Goal: Transaction & Acquisition: Purchase product/service

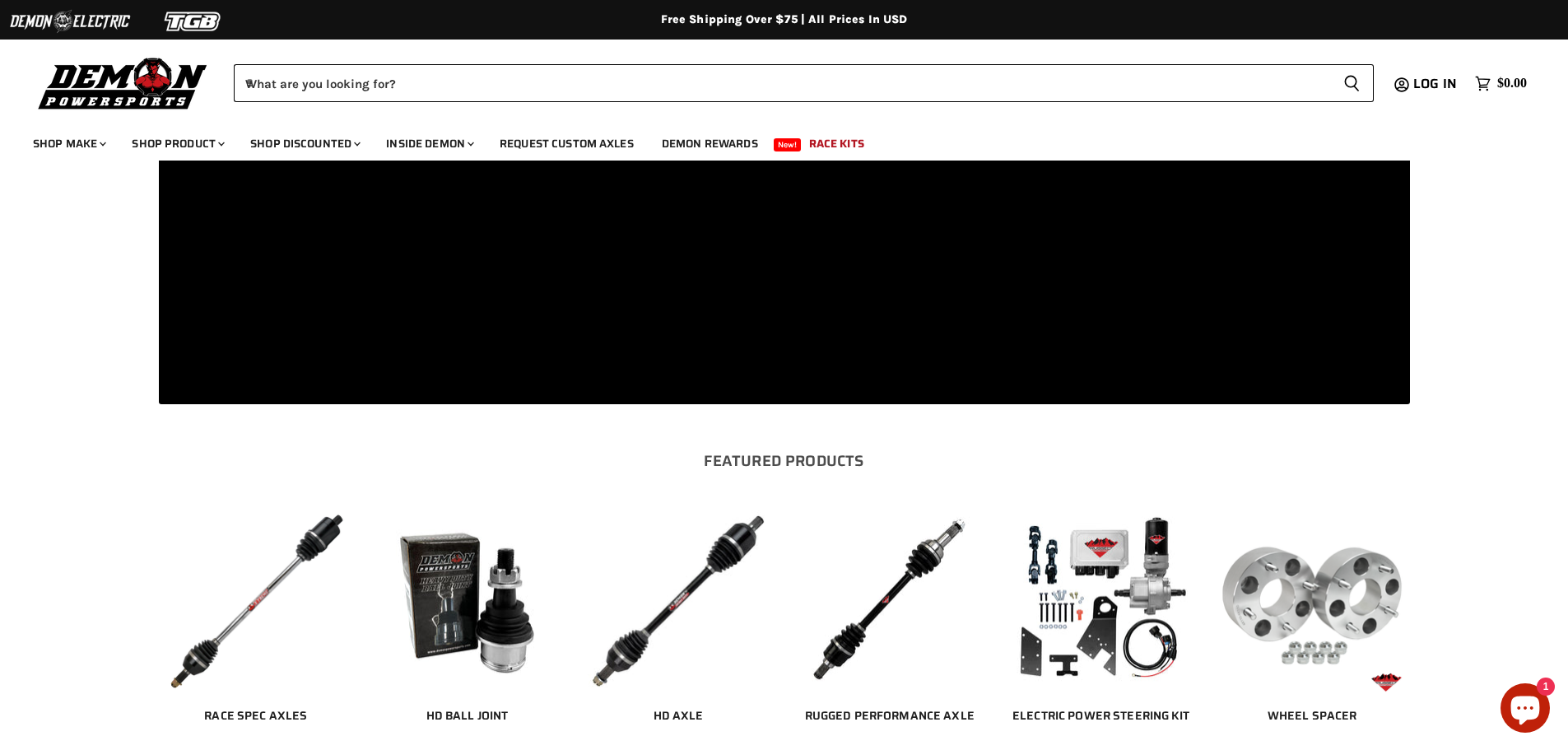
scroll to position [1564, 0]
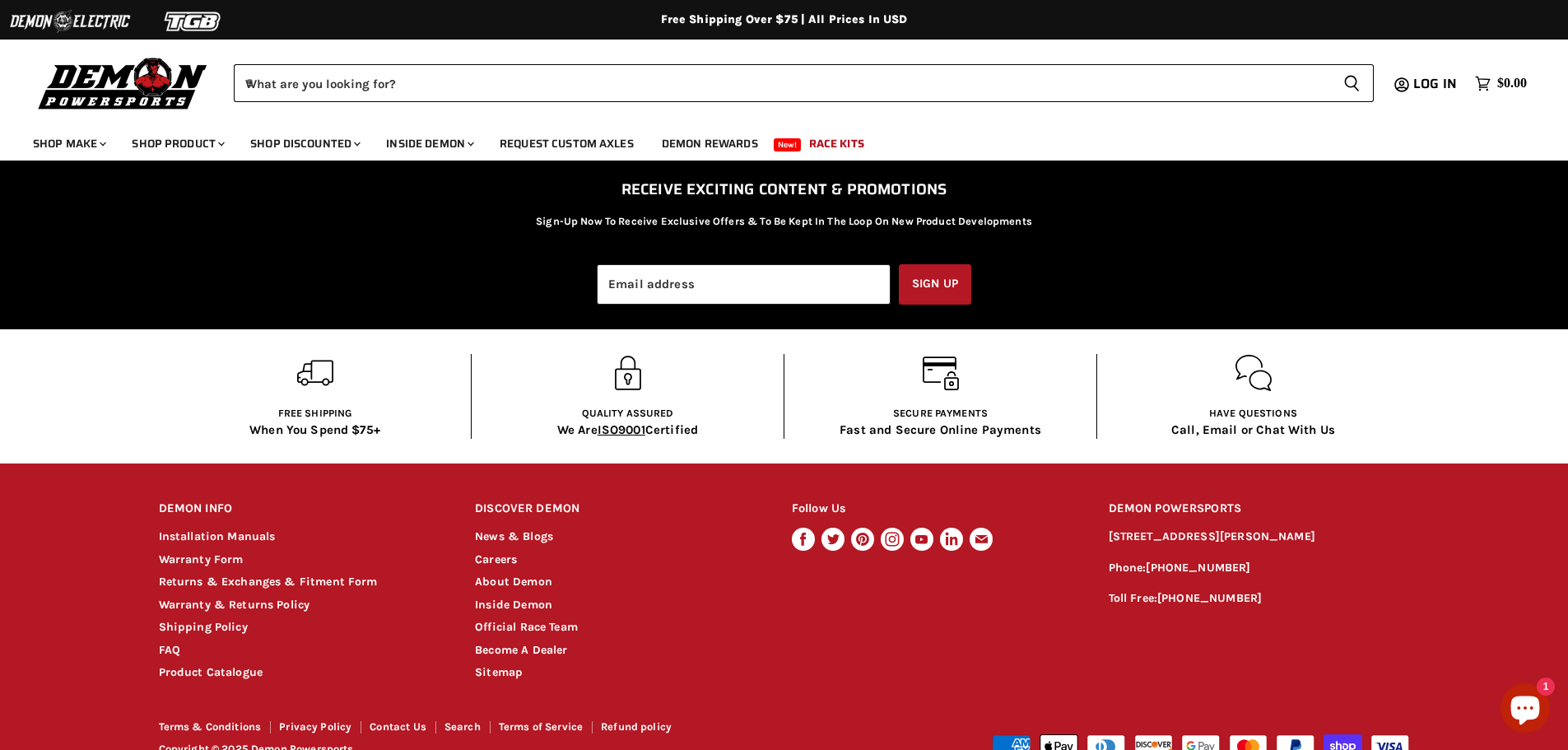
scroll to position [3183, 0]
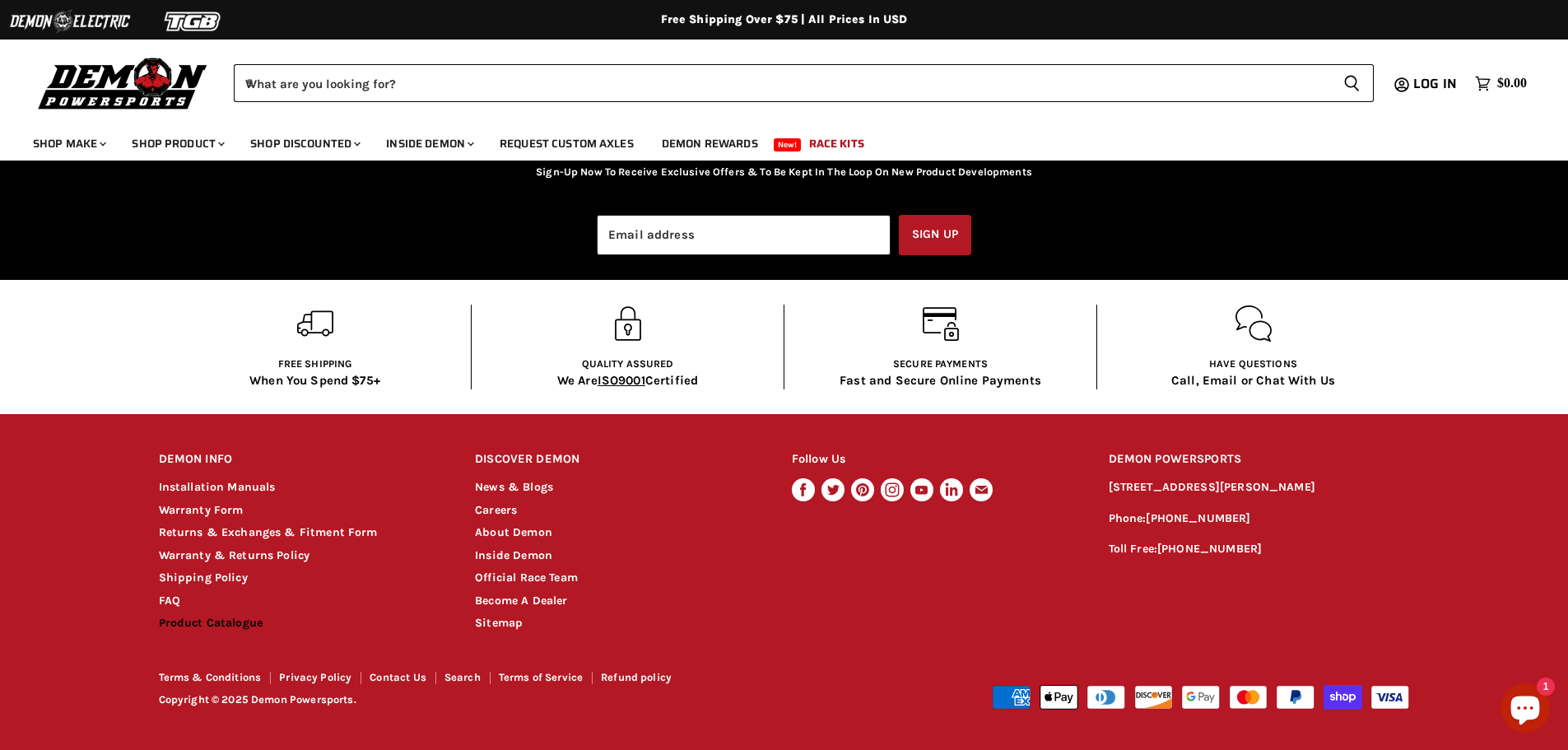
click at [242, 621] on link "Product Catalogue" at bounding box center [211, 622] width 105 height 14
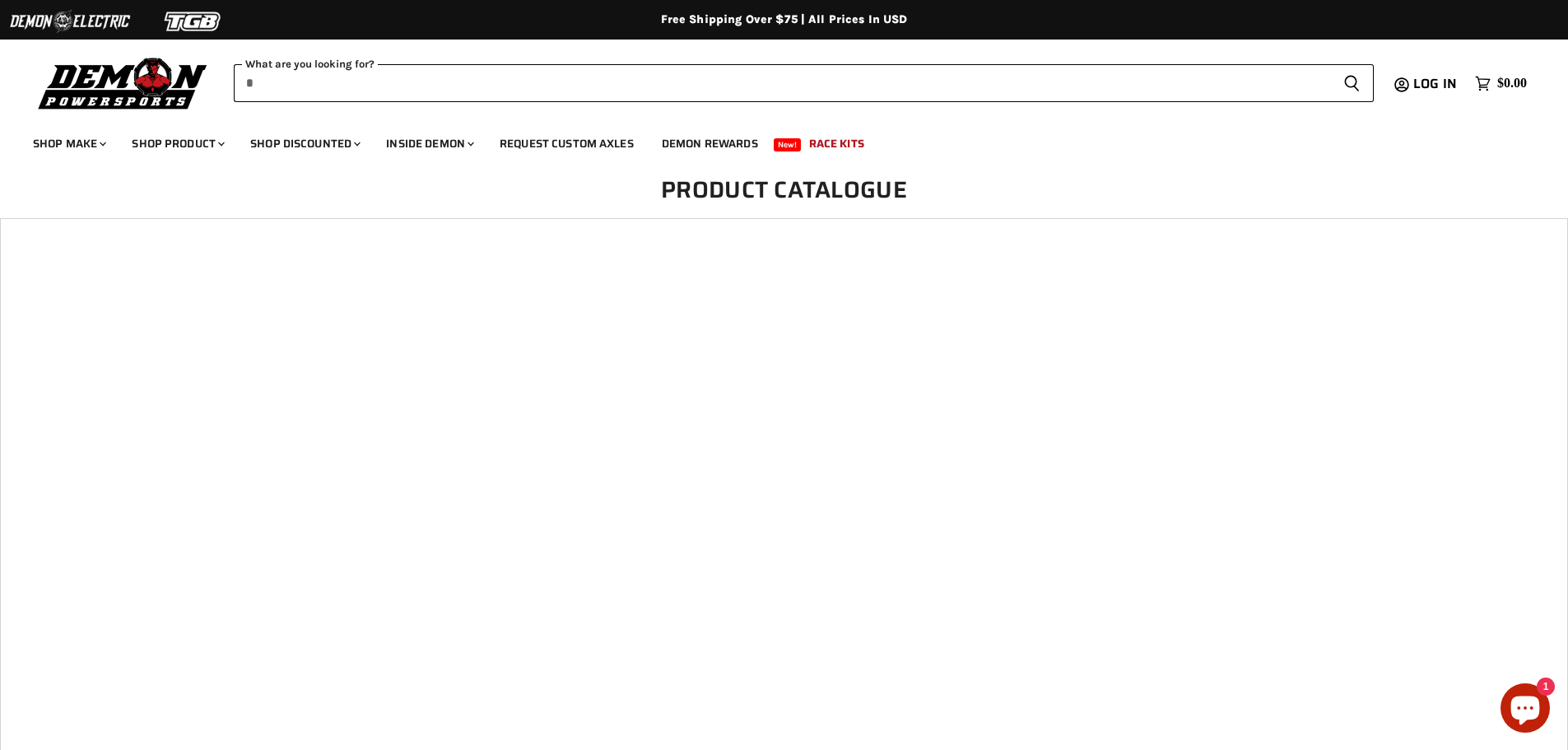
click at [627, 90] on input "When autocomplete results are available use up and down arrows to review and en…" at bounding box center [782, 83] width 1096 height 38
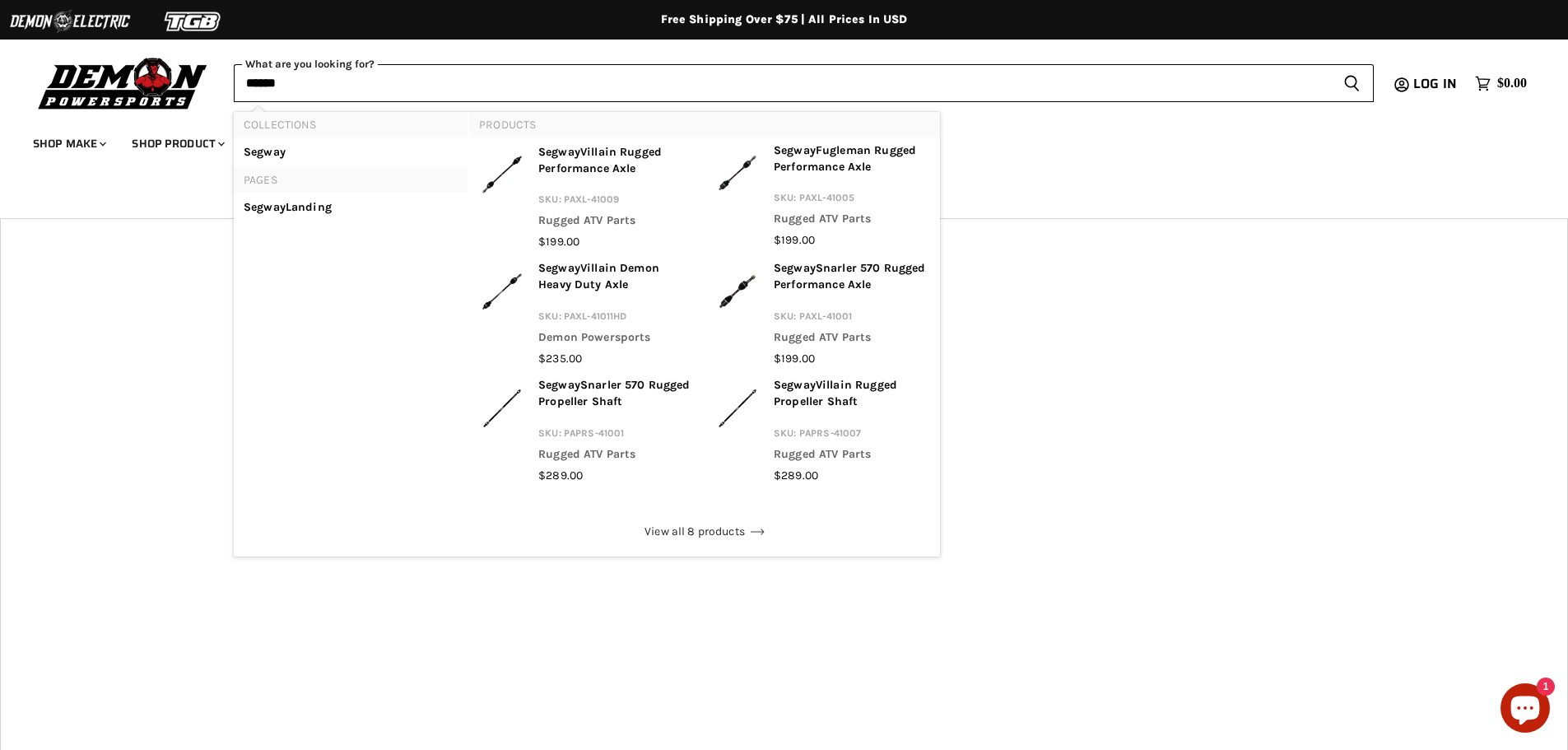
type input "******"
click at [1330, 64] on button "Search icon Spinner icon" at bounding box center [1351, 83] width 44 height 38
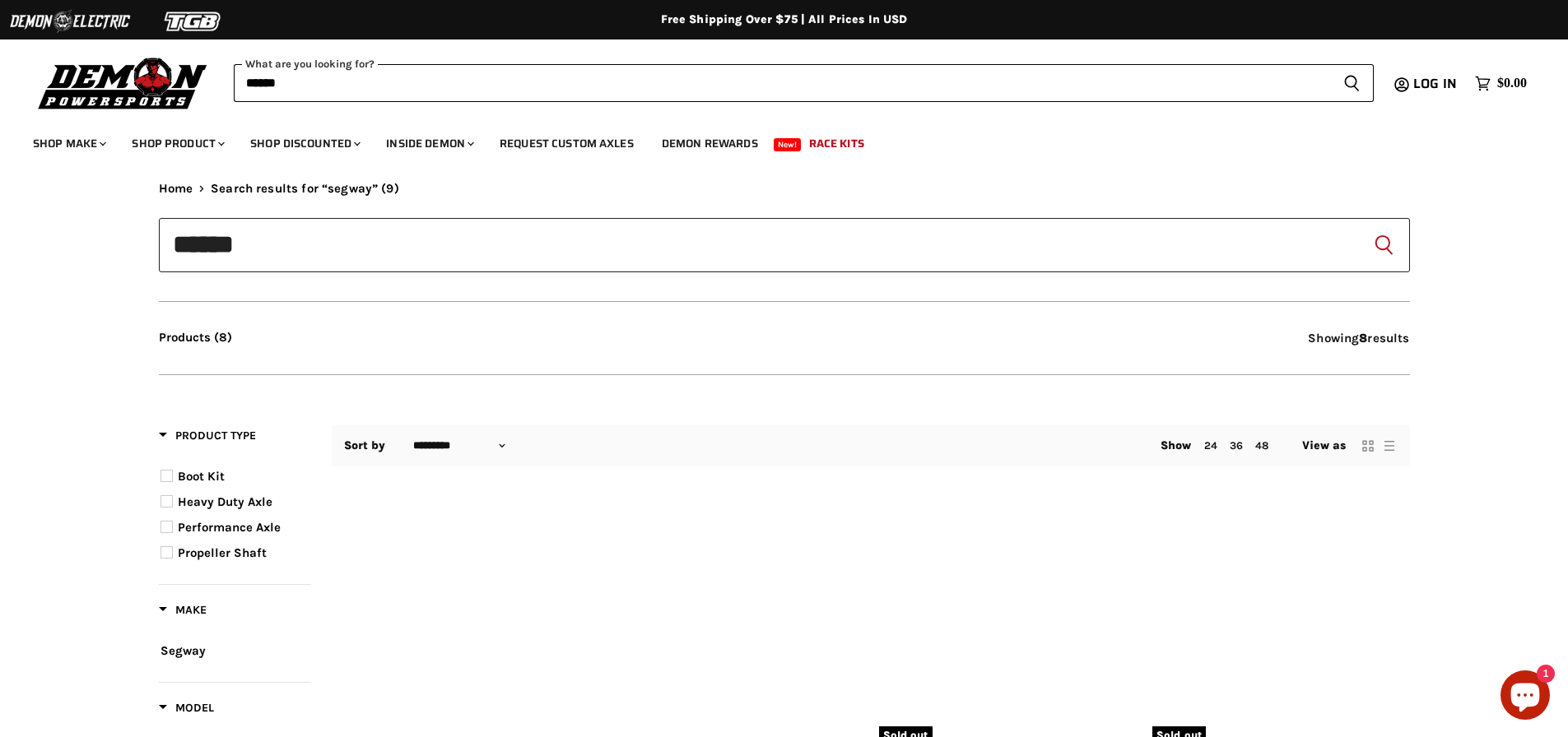
type input "*******"
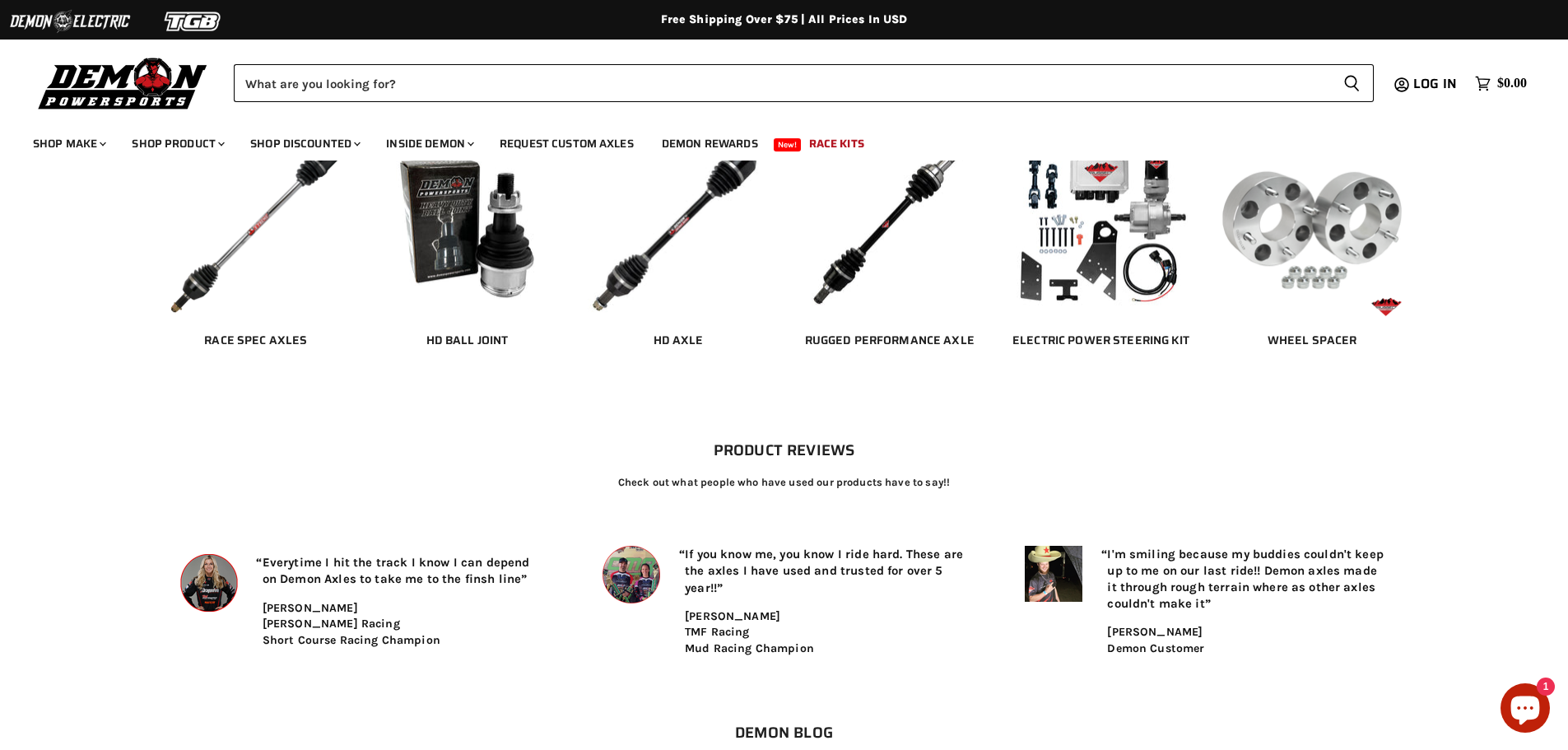
scroll to position [2922, 0]
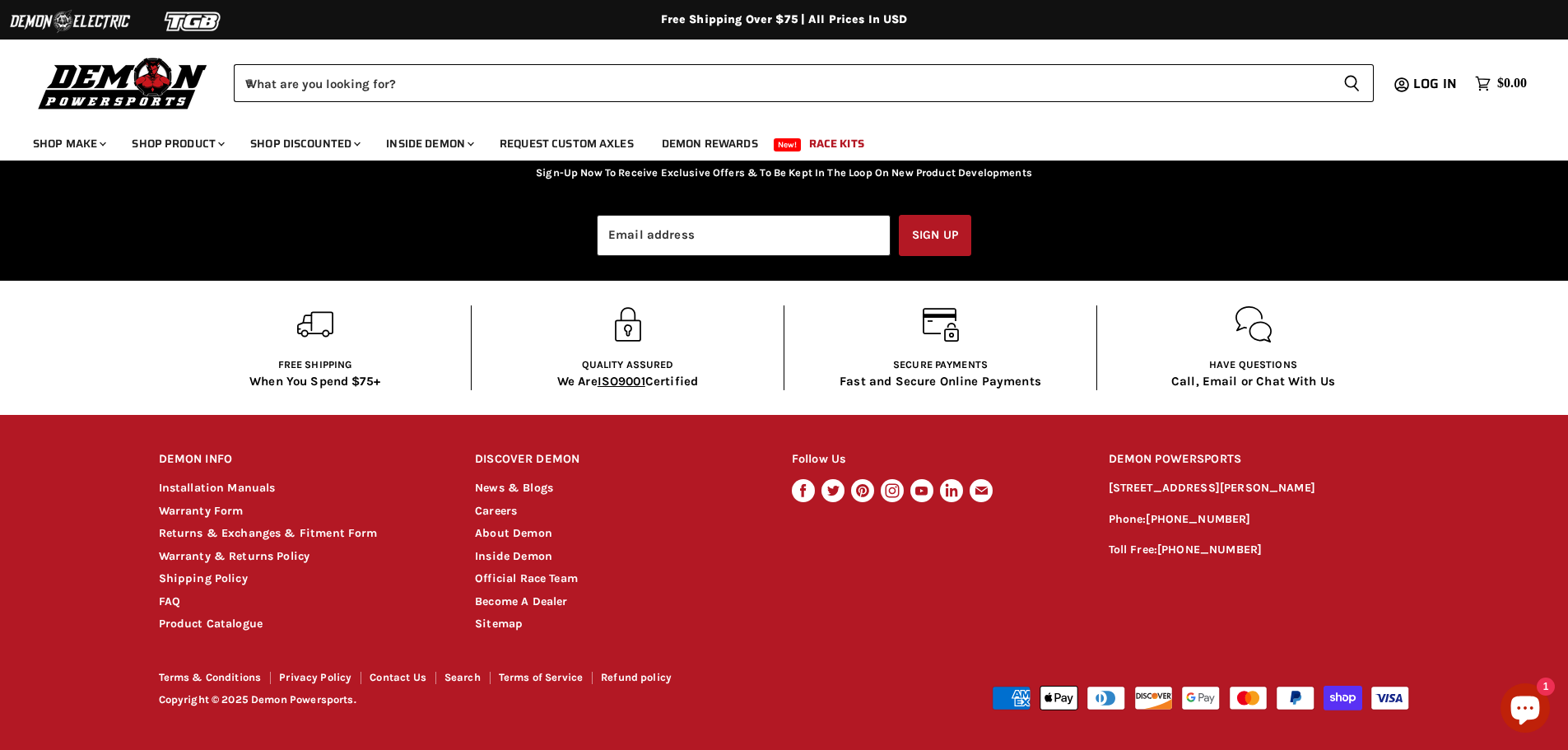
scroll to position [2853, 0]
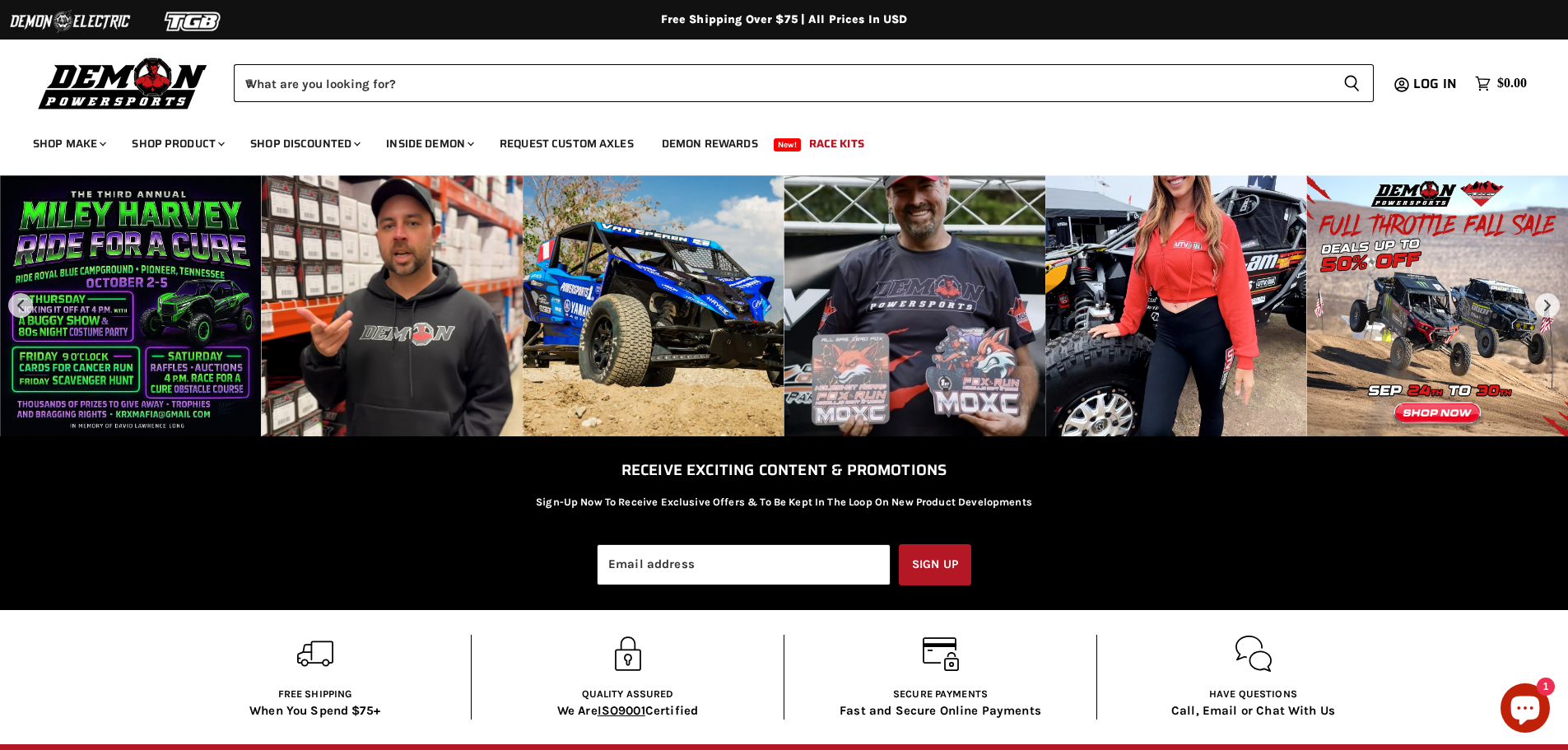
drag, startPoint x: 365, startPoint y: 438, endPoint x: 712, endPoint y: 282, distance: 380.5
click at [712, 282] on div "Instagram post opens in a popup" at bounding box center [653, 307] width 262 height 262
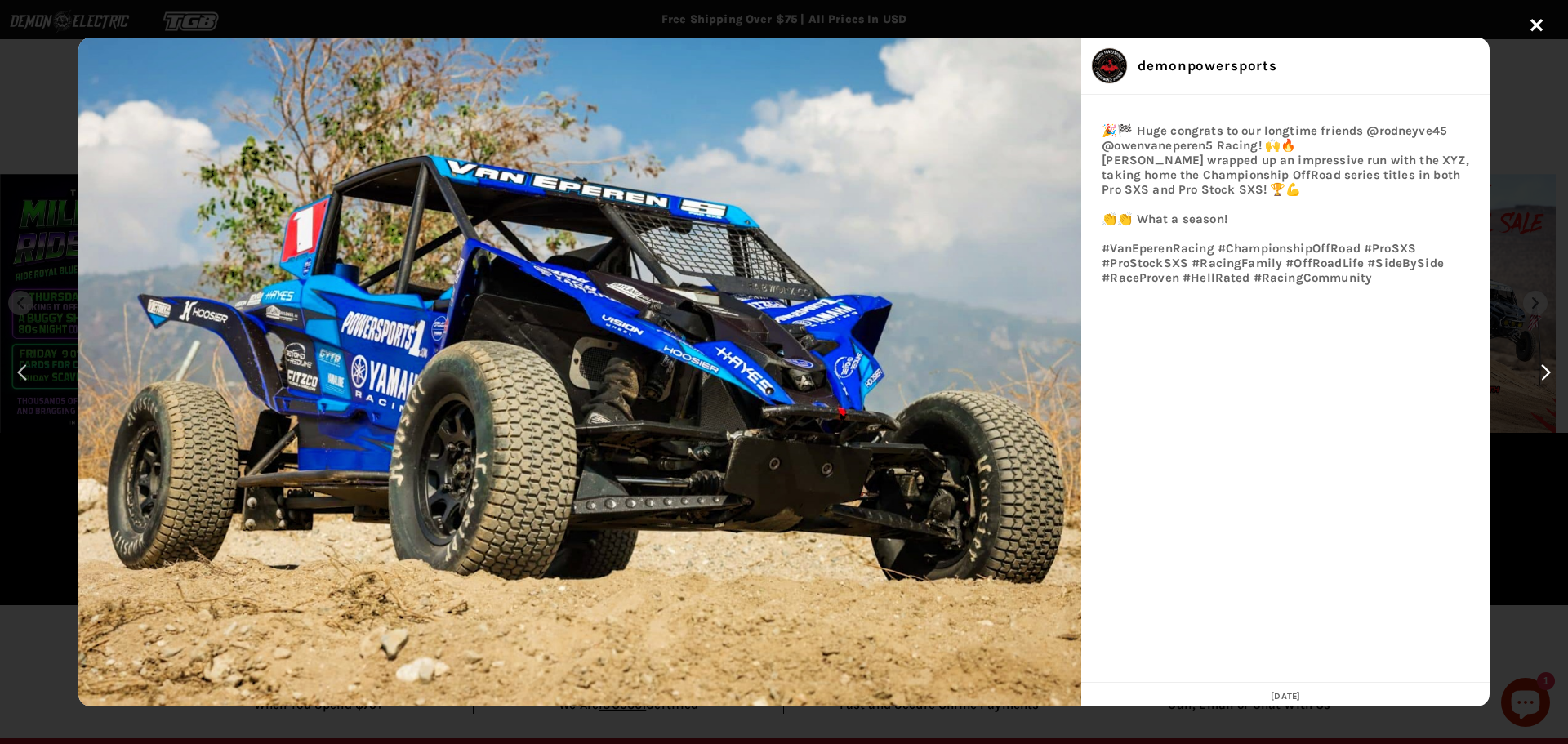
click at [28, 370] on div "previous post" at bounding box center [25, 372] width 26 height 26
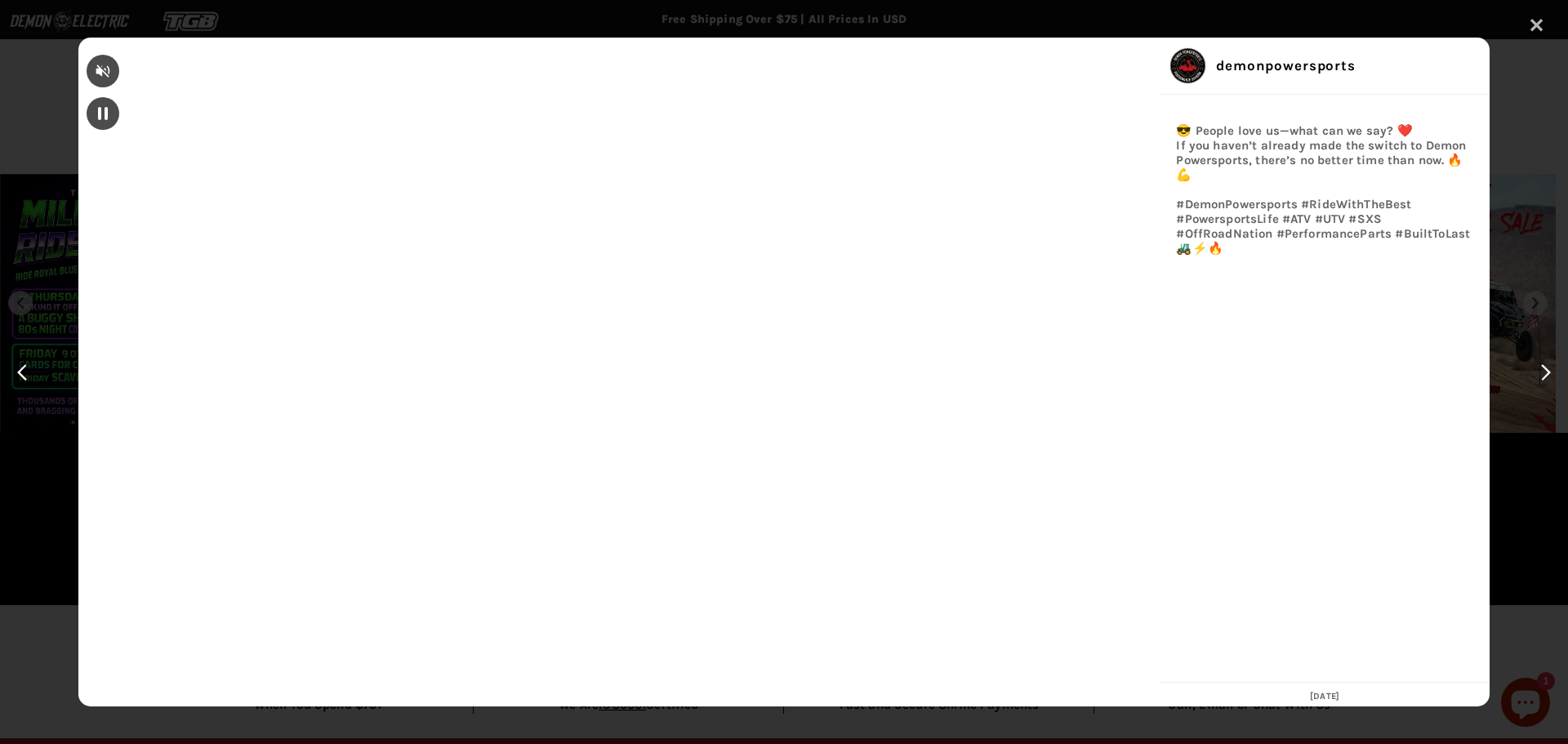
click at [1545, 15] on div "✕" at bounding box center [1536, 26] width 25 height 25
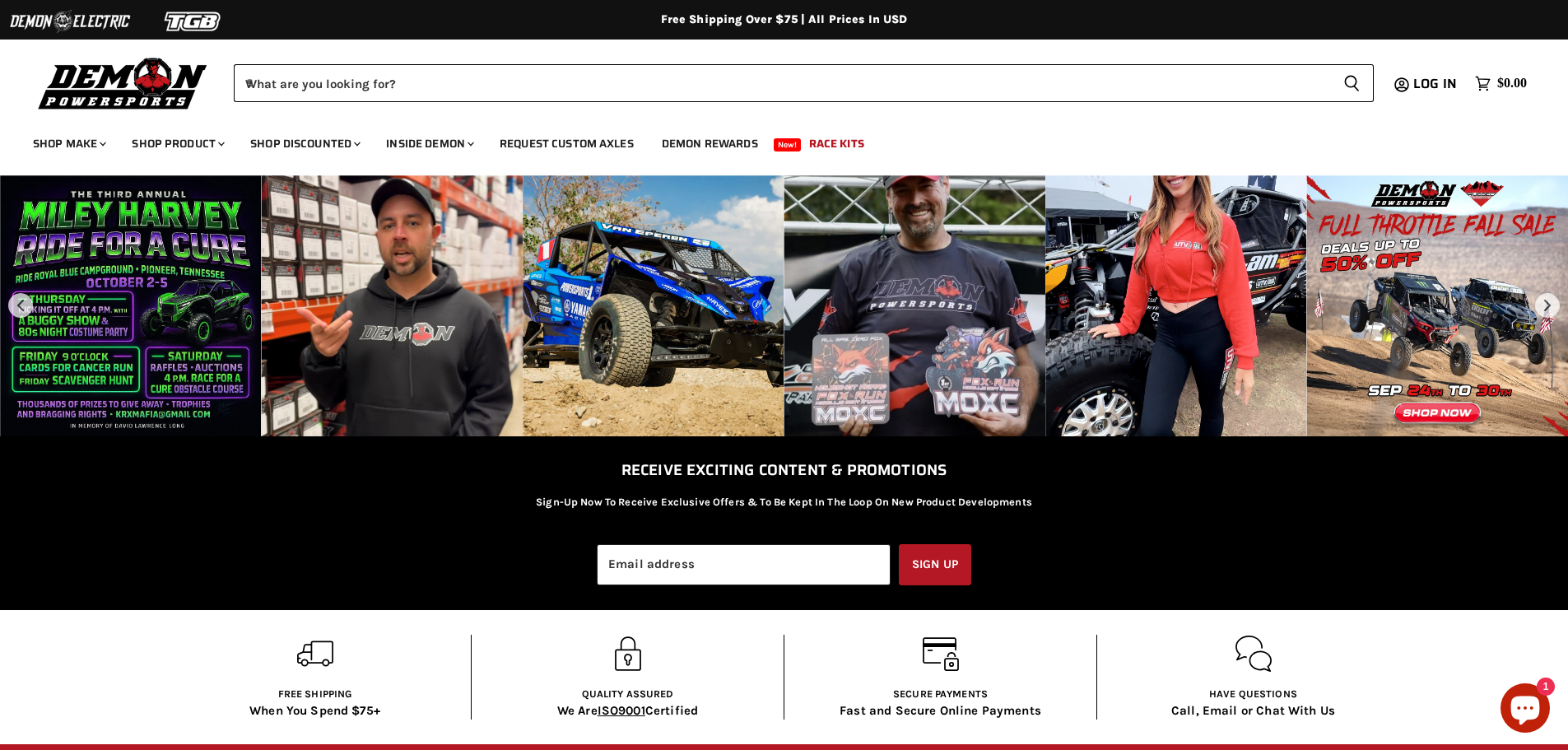
click at [113, 70] on img at bounding box center [123, 82] width 180 height 59
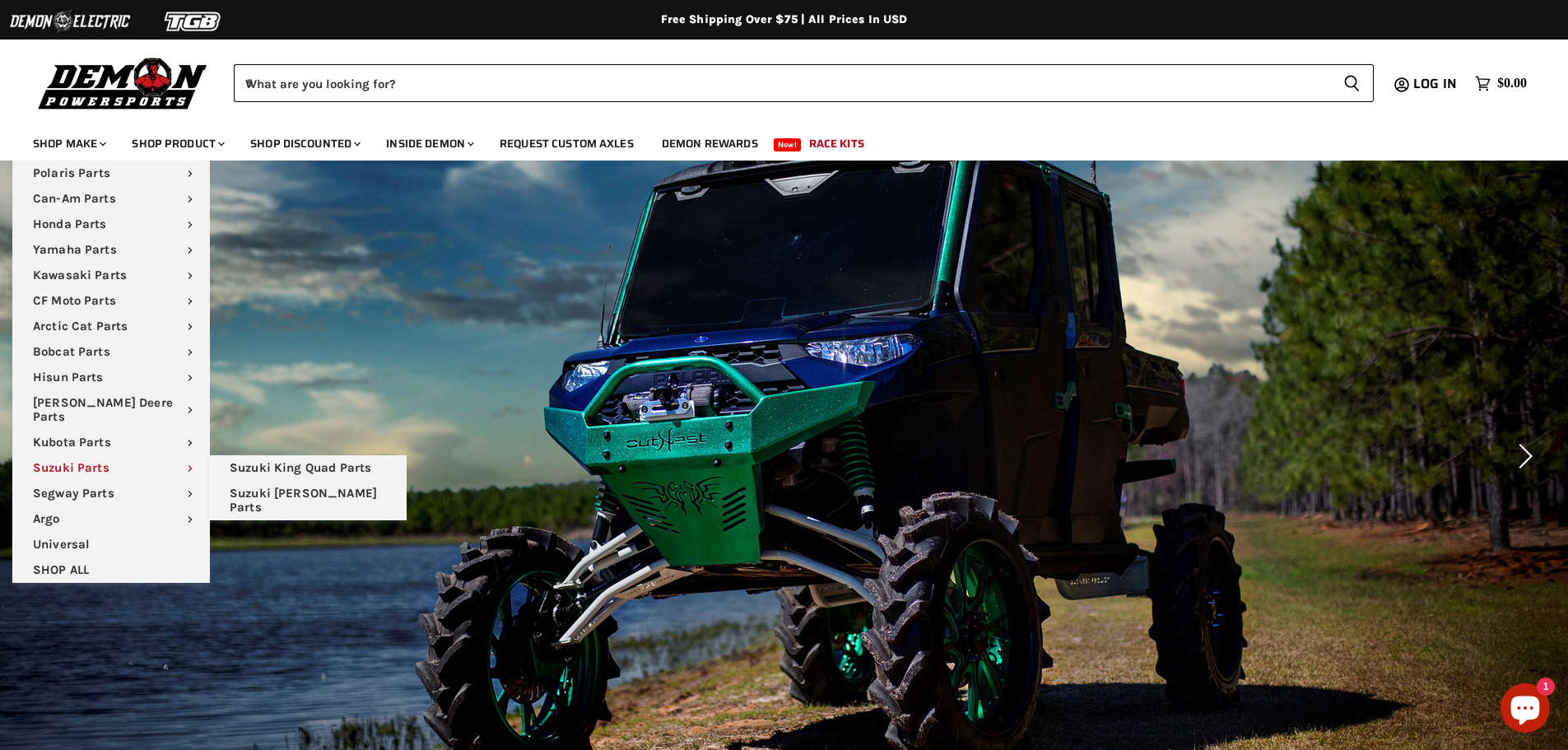
scroll to position [82, 0]
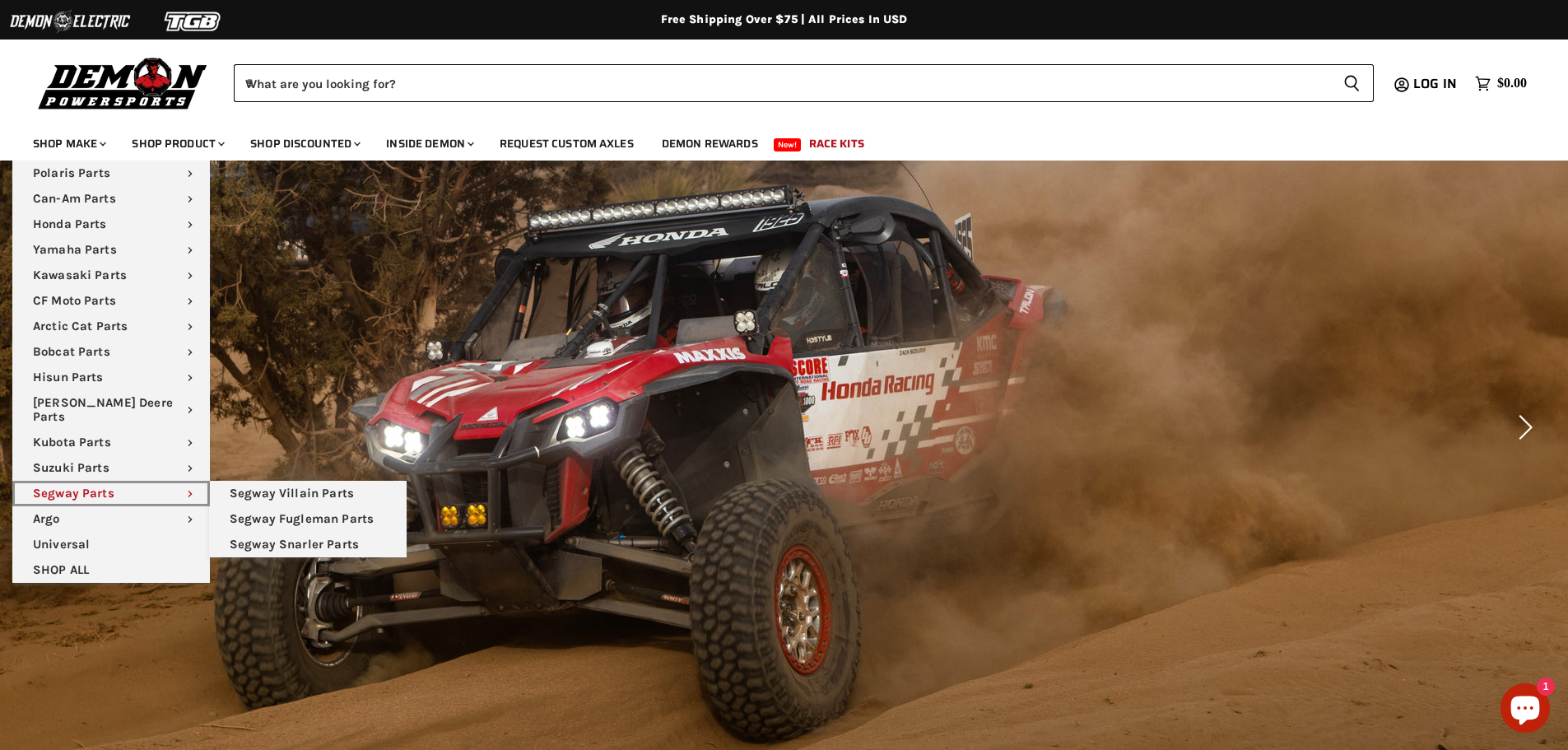
click at [81, 480] on link "Segway Parts Chevron down icon" at bounding box center [111, 493] width 198 height 26
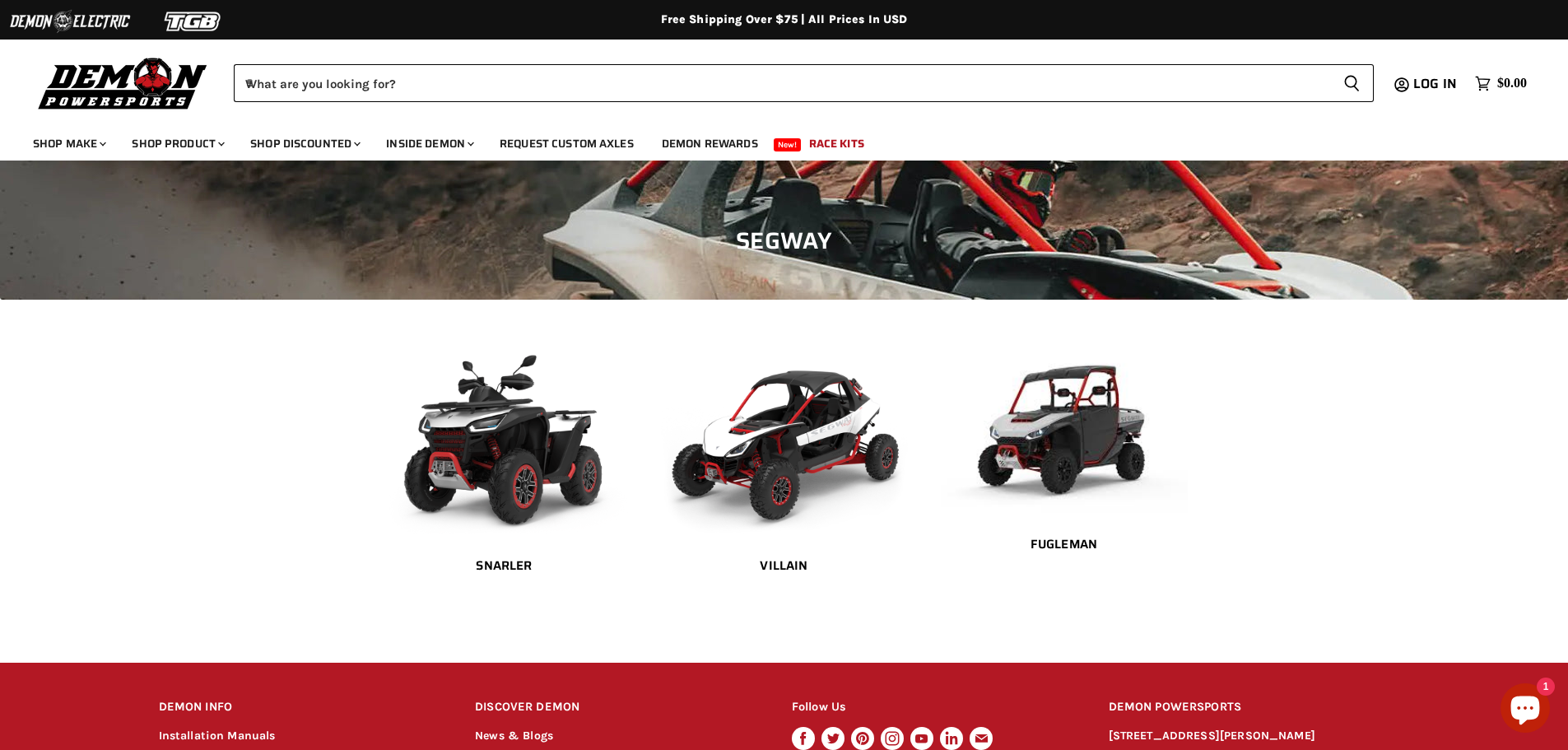
scroll to position [165, 0]
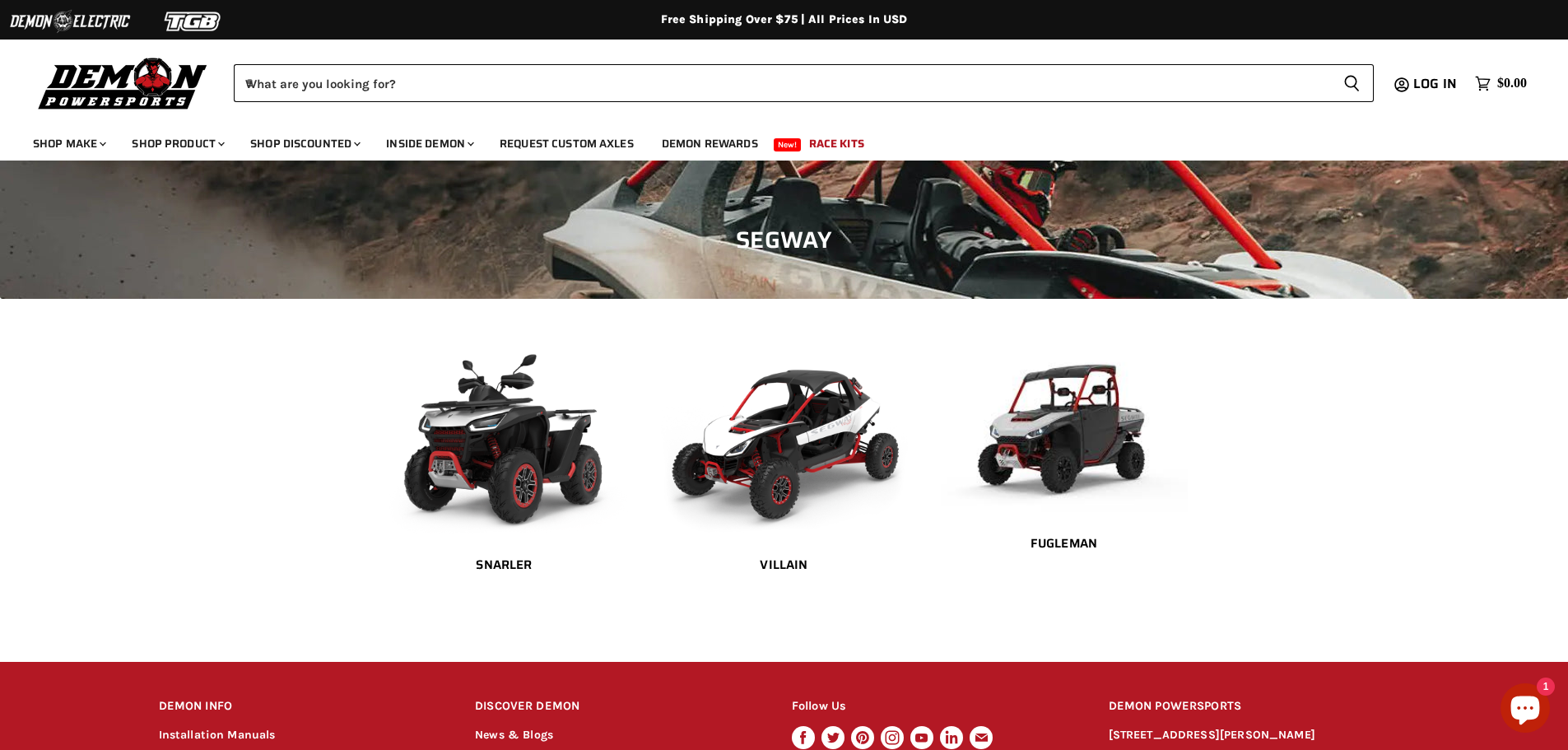
click at [813, 455] on img "Main content" at bounding box center [784, 440] width 247 height 185
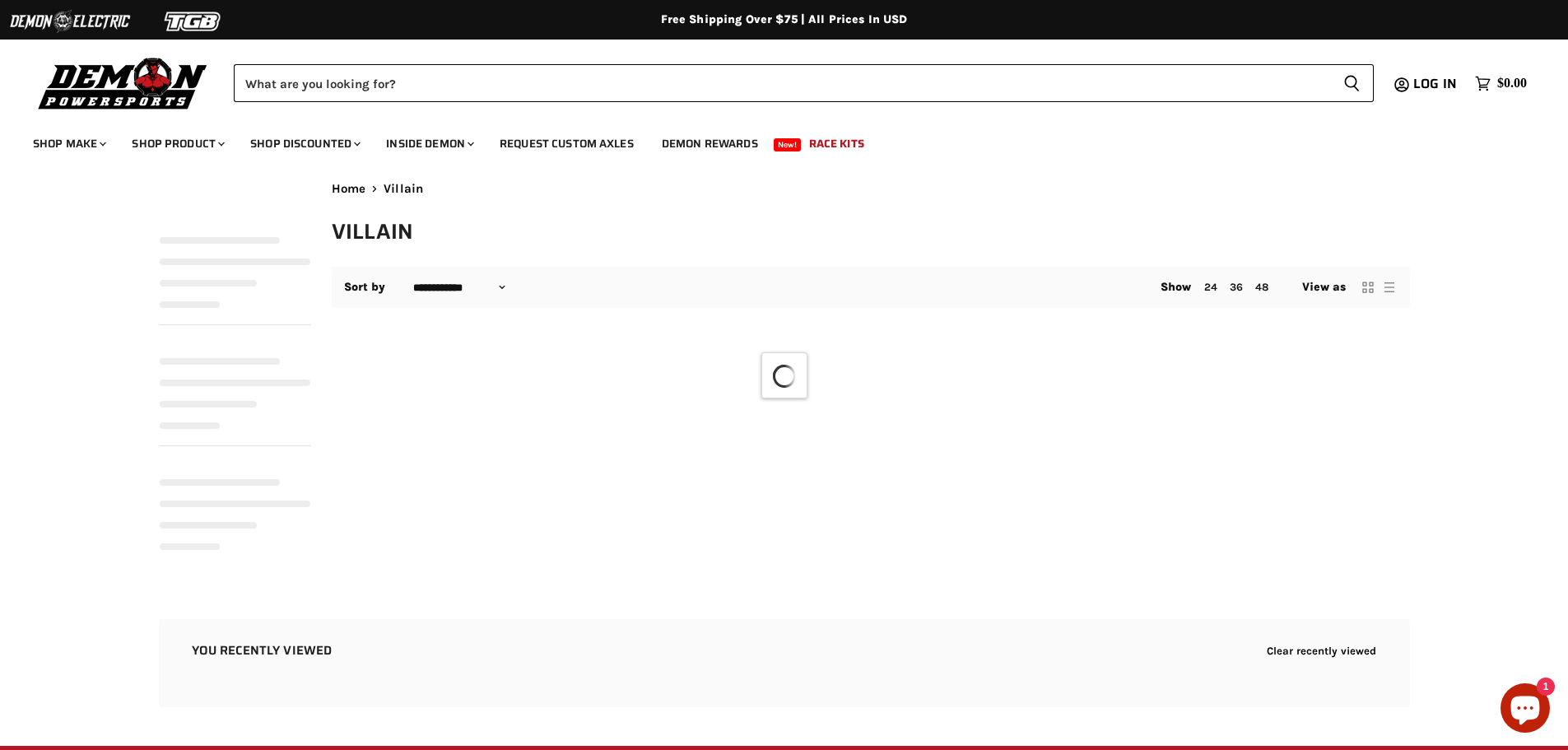
select select "**********"
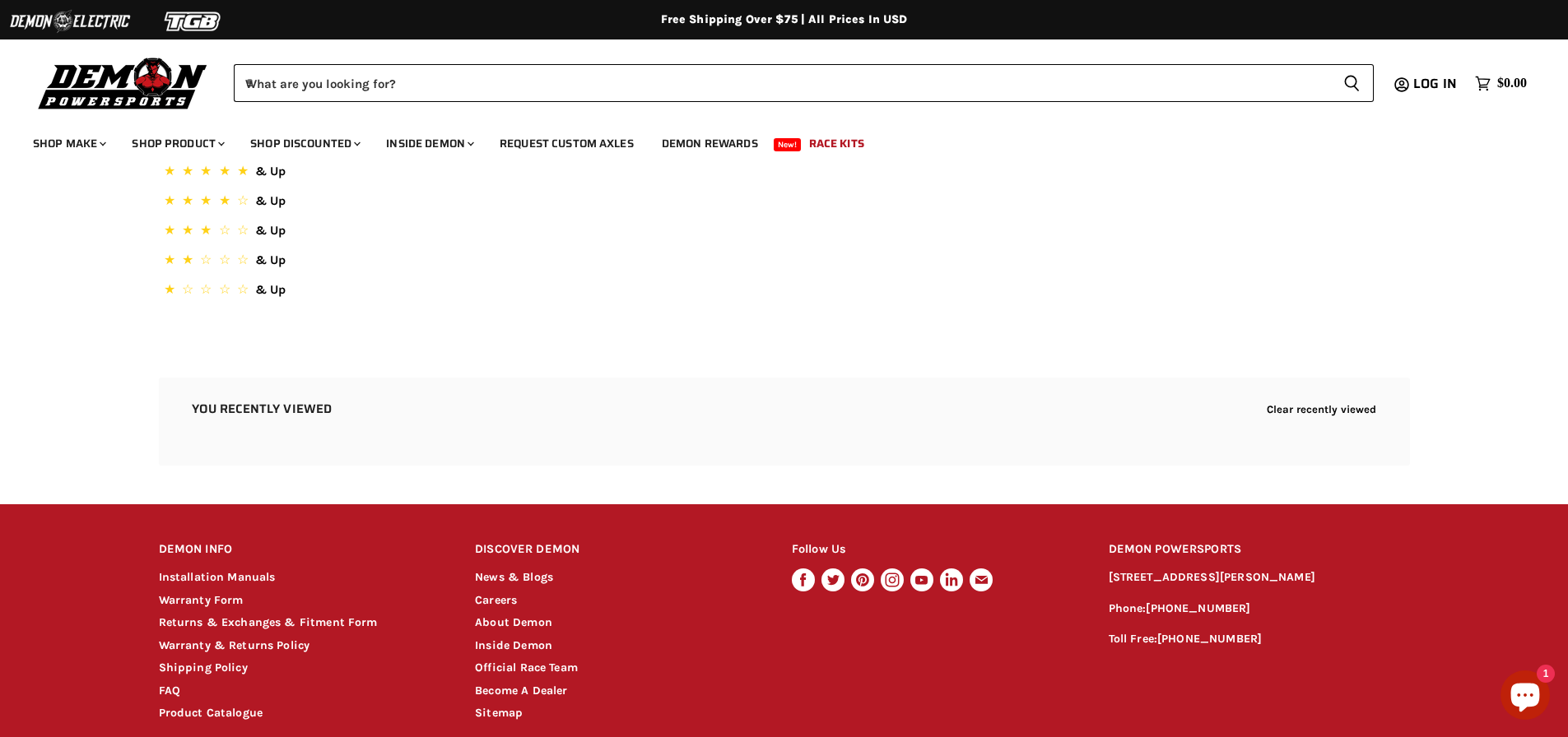
scroll to position [700, 0]
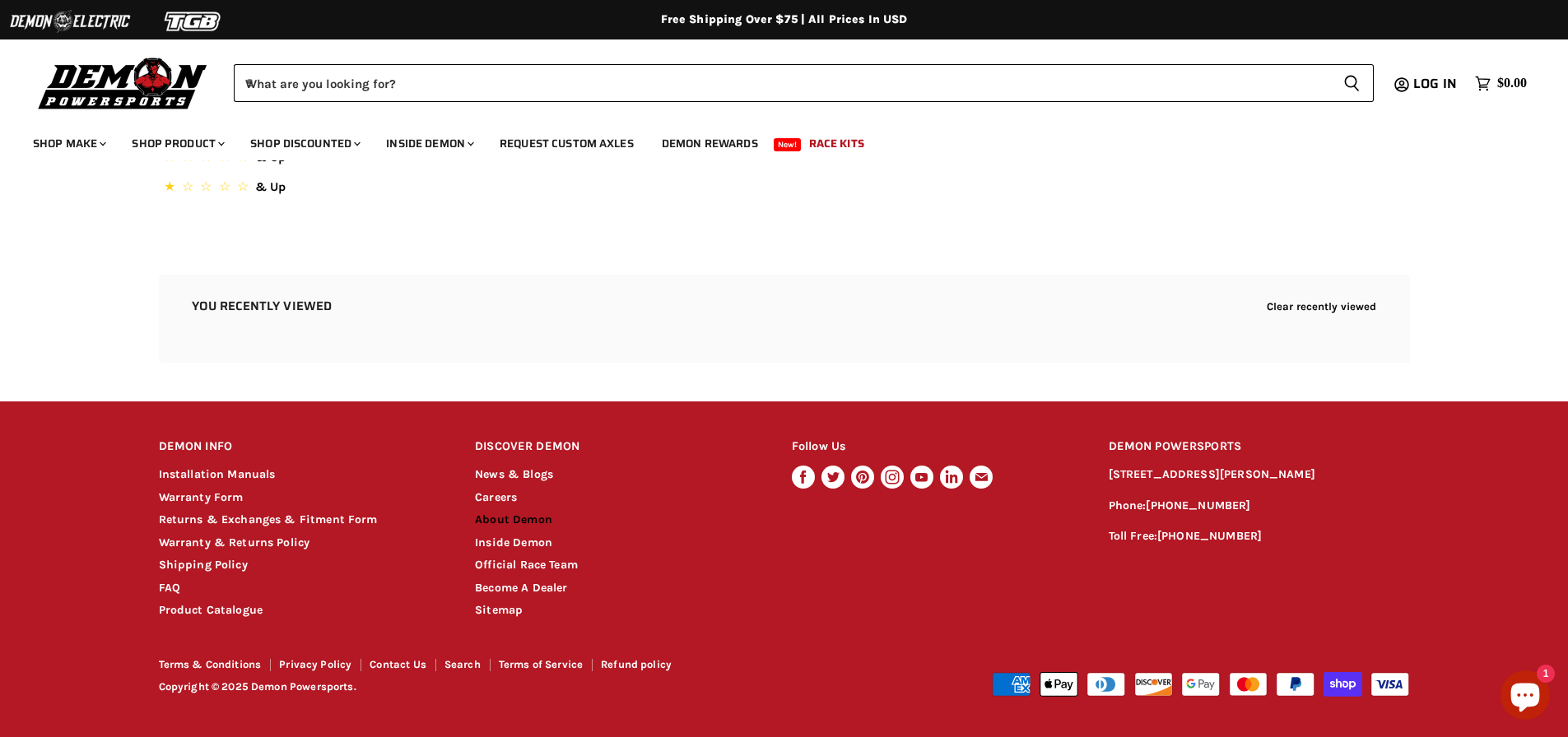
click at [499, 519] on link "About Demon" at bounding box center [513, 519] width 77 height 14
